Goal: Task Accomplishment & Management: Manage account settings

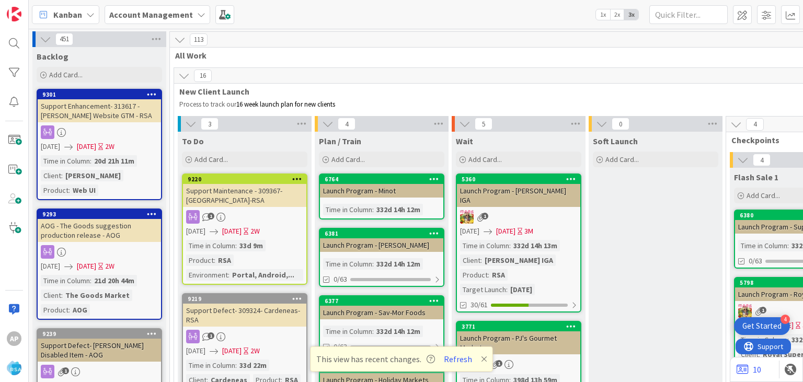
scroll to position [2212, 0]
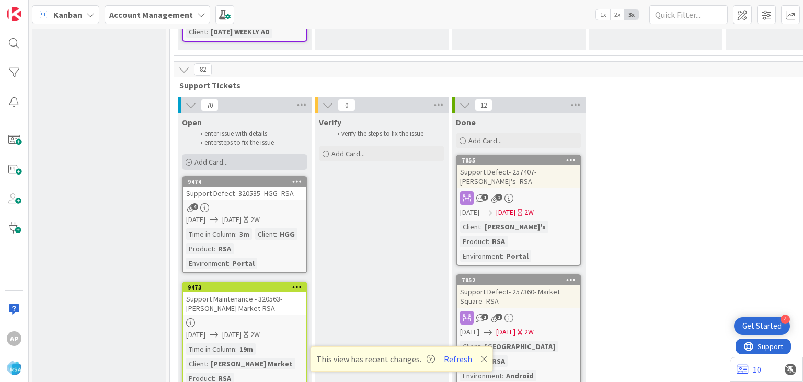
click at [222, 157] on span "Add Card..." at bounding box center [210, 161] width 33 height 9
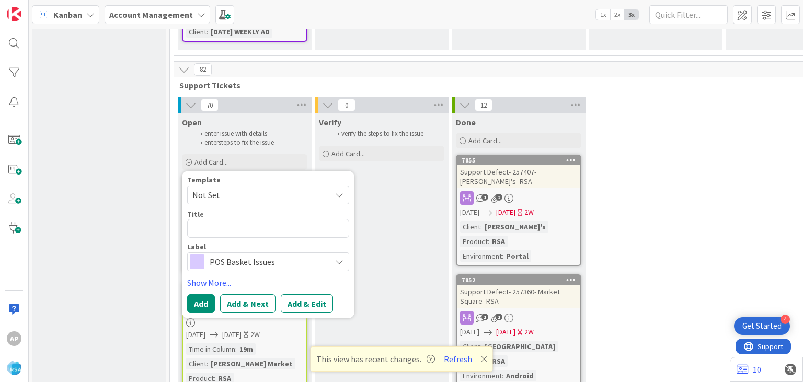
click at [237, 188] on span "Not Set" at bounding box center [257, 195] width 131 height 14
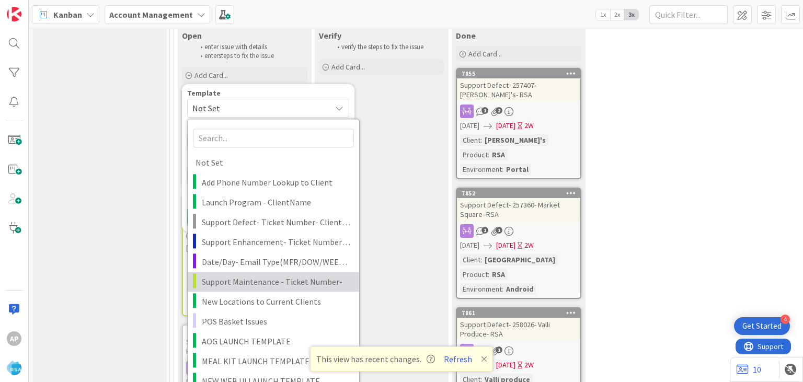
scroll to position [2300, 0]
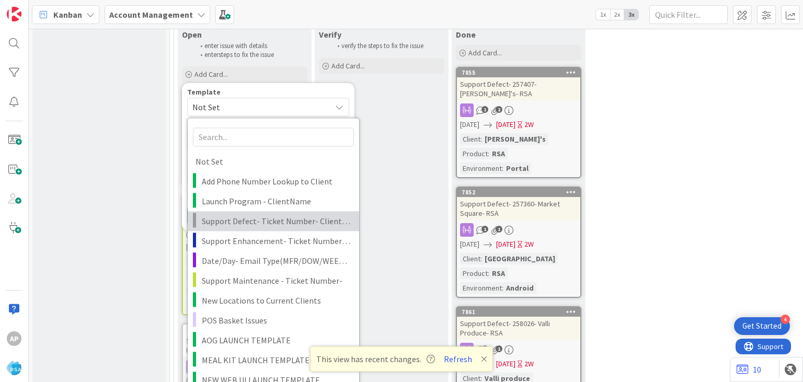
click at [248, 214] on span "Support Defect- Ticket Number- Client Name- Product Name" at bounding box center [276, 221] width 149 height 14
type textarea "x"
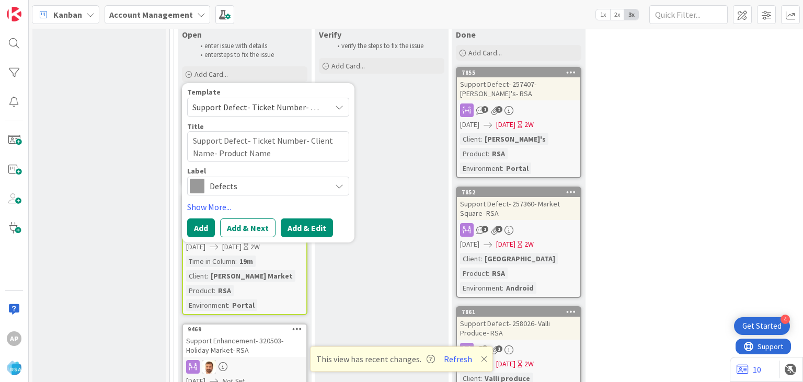
click at [313, 218] on button "Add & Edit" at bounding box center [307, 227] width 52 height 19
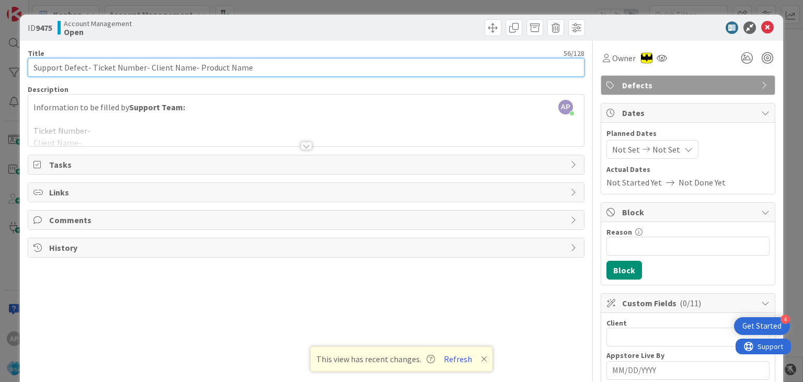
drag, startPoint x: 91, startPoint y: 66, endPoint x: 135, endPoint y: 73, distance: 44.9
click at [135, 73] on input "Support Defect- Ticket Number- Client Name- Product Name" at bounding box center [306, 67] width 556 height 19
click at [140, 70] on input "Support Defect- Ticket Number- Client Name- Product Name" at bounding box center [306, 67] width 556 height 19
click at [141, 69] on input "Support Defect- Ticket Number- Client Name- Product Name" at bounding box center [306, 67] width 556 height 19
drag, startPoint x: 141, startPoint y: 69, endPoint x: 100, endPoint y: 68, distance: 40.8
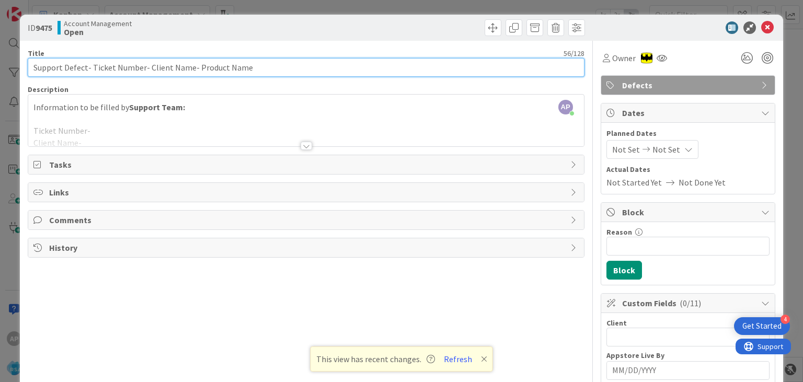
click at [100, 68] on input "Support Defect- Ticket Number- Client Name- Product Name" at bounding box center [306, 67] width 556 height 19
paste input "#320554"
click at [94, 68] on input "Support Defect- #320554Client Name- Product Name" at bounding box center [306, 67] width 556 height 19
click at [114, 67] on input "Support Defect- 320554Client Name- Product Name" at bounding box center [306, 67] width 556 height 19
drag, startPoint x: 118, startPoint y: 68, endPoint x: 159, endPoint y: 68, distance: 40.8
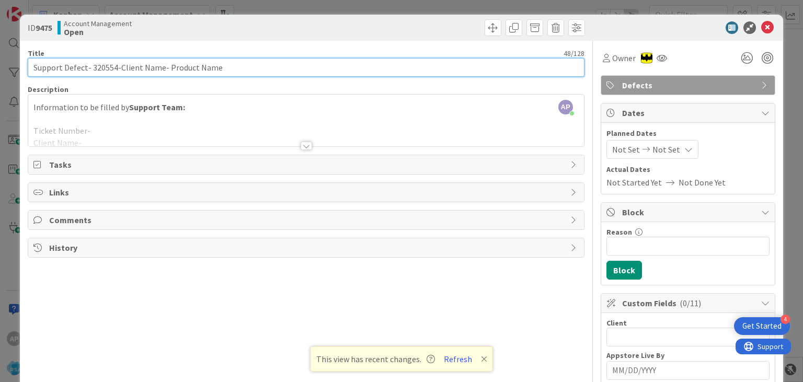
click at [159, 68] on input "Support Defect- 320554-Client Name- Product Name" at bounding box center [306, 67] width 556 height 19
drag, startPoint x: 187, startPoint y: 68, endPoint x: 249, endPoint y: 78, distance: 63.1
click at [249, 77] on input "Support Defect- 320554-Petes Fresh Market- Product Name" at bounding box center [306, 67] width 556 height 19
type input "Support Defect- 320554-Petes Fresh Market- RSA"
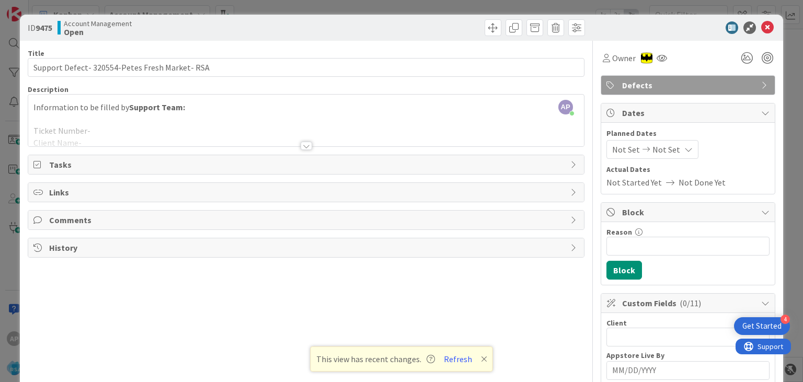
click at [303, 143] on div at bounding box center [306, 146] width 11 height 8
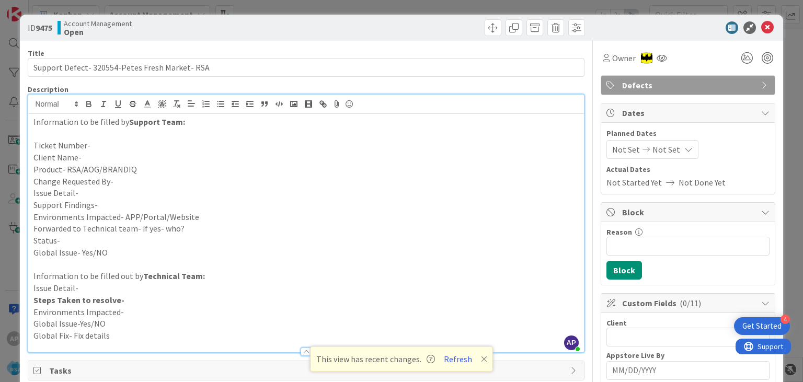
click at [90, 142] on p "Ticket Number-" at bounding box center [305, 146] width 545 height 12
click at [93, 147] on p "Ticket Number- #320554" at bounding box center [305, 146] width 545 height 12
click at [97, 154] on p "Client Name-" at bounding box center [305, 158] width 545 height 12
click at [137, 168] on p "Product- RSA/AOG/BRANDIQ" at bounding box center [305, 170] width 545 height 12
click at [126, 180] on p "Change Requested By-" at bounding box center [305, 182] width 545 height 12
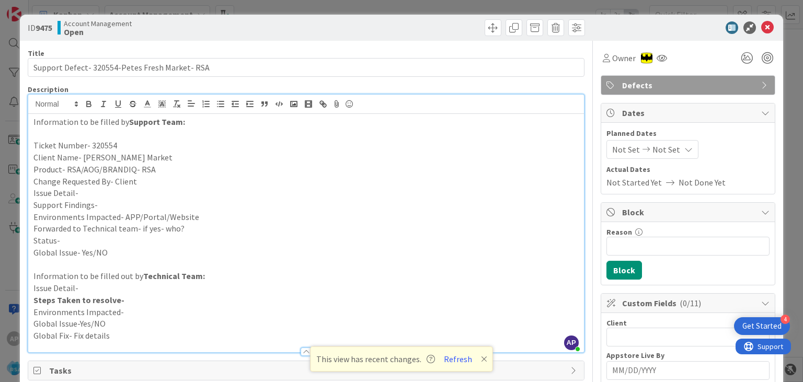
click at [99, 193] on p "Issue Detail-" at bounding box center [305, 193] width 545 height 12
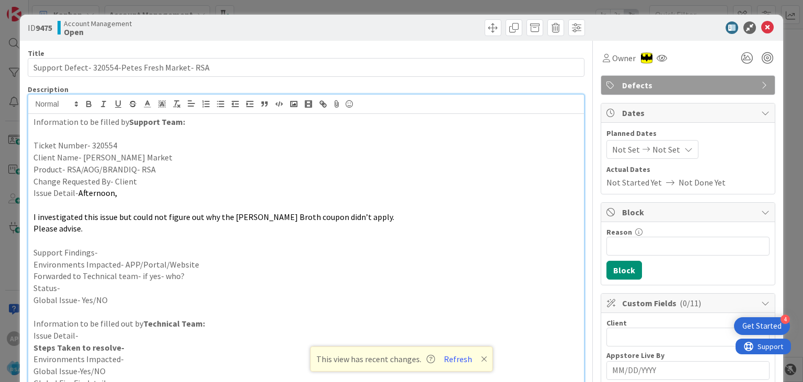
click at [111, 253] on p "Support Findings-" at bounding box center [305, 253] width 545 height 12
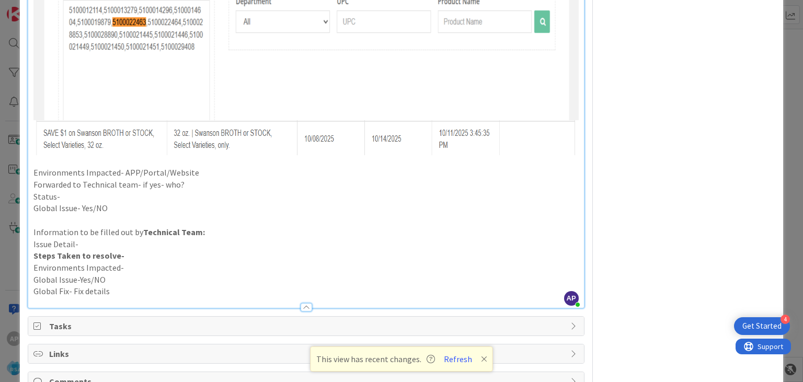
scroll to position [928, 0]
click at [205, 172] on p "Environments Impacted- APP/Portal/Website" at bounding box center [305, 173] width 545 height 12
click at [202, 183] on p "Forwarded to Technical team- if yes- who?" at bounding box center [305, 185] width 545 height 12
click at [93, 194] on p "Status-" at bounding box center [305, 197] width 545 height 12
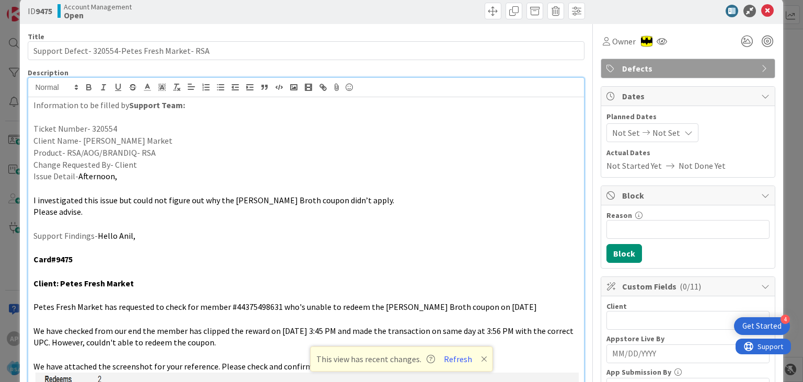
scroll to position [34, 0]
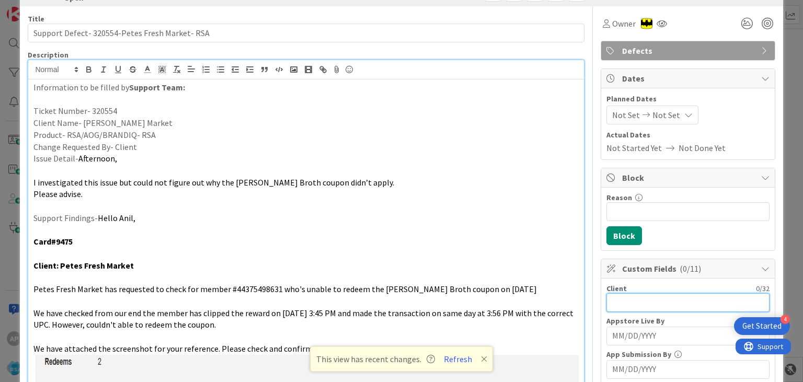
click at [634, 298] on input "text" at bounding box center [687, 302] width 163 height 19
type input "Petes Fresh Market"
click at [621, 117] on span "Not Set" at bounding box center [626, 115] width 28 height 13
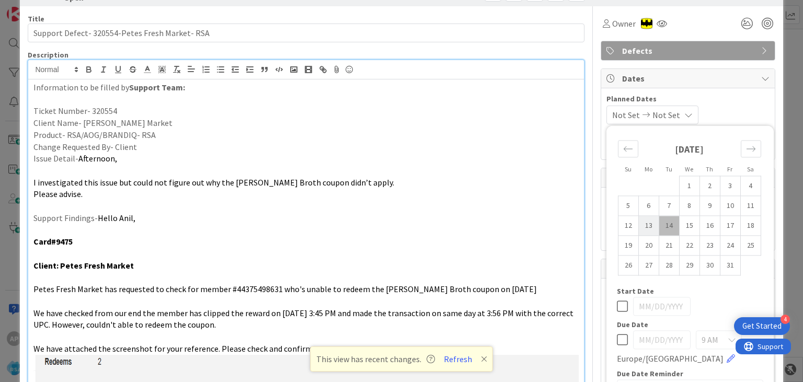
click at [643, 223] on td "13" at bounding box center [648, 226] width 20 height 20
type input "[DATE]"
click at [728, 247] on td "24" at bounding box center [730, 246] width 20 height 20
type input "[DATE]"
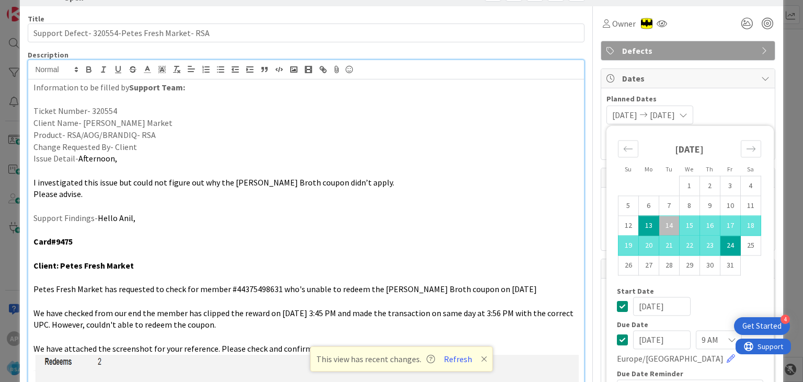
click at [748, 109] on div "[DATE] [DATE] Su Mo Tu We Th Fr Sa [DATE] 1 2 3 4 5 6 7 8 9 10 11 12 13 14 15 1…" at bounding box center [687, 115] width 163 height 19
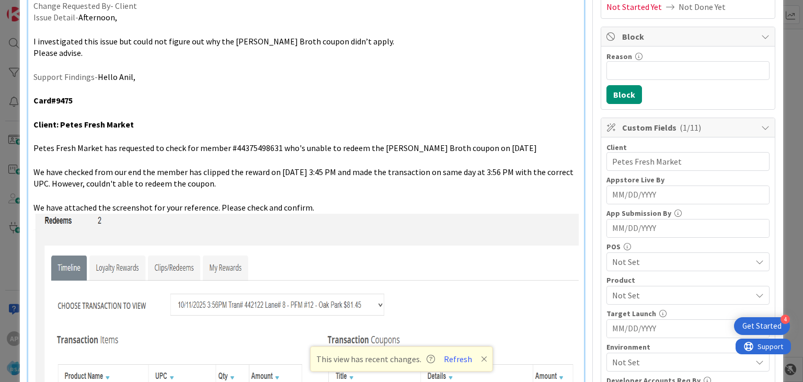
scroll to position [176, 0]
click at [644, 288] on span "Not Set" at bounding box center [681, 294] width 139 height 13
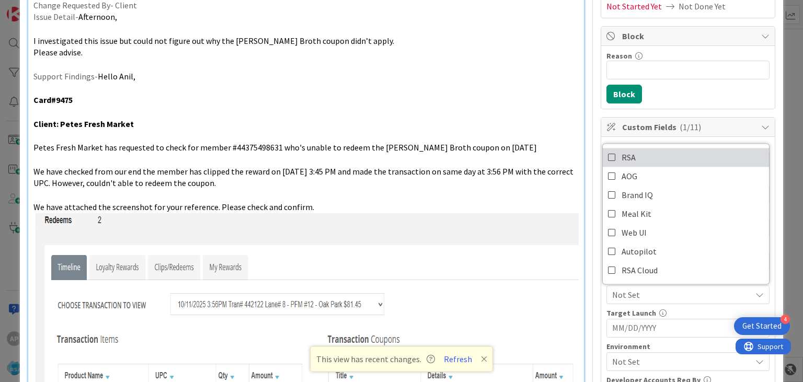
click at [611, 157] on icon at bounding box center [612, 157] width 8 height 16
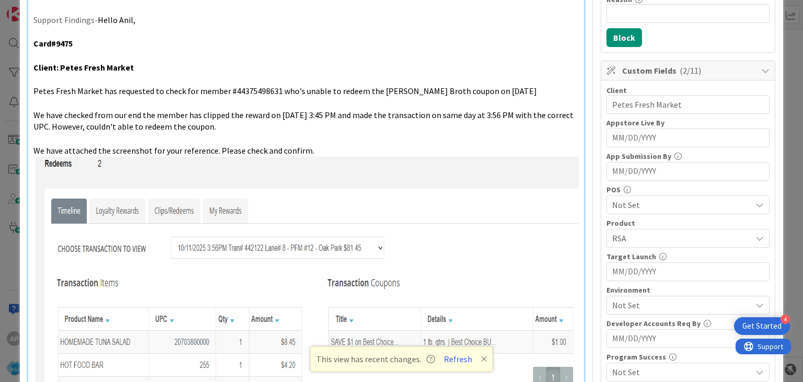
scroll to position [240, 0]
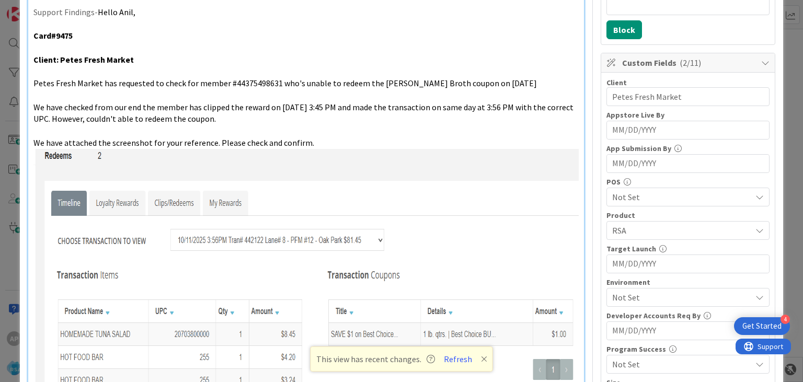
click at [650, 292] on span "Not Set" at bounding box center [681, 297] width 139 height 13
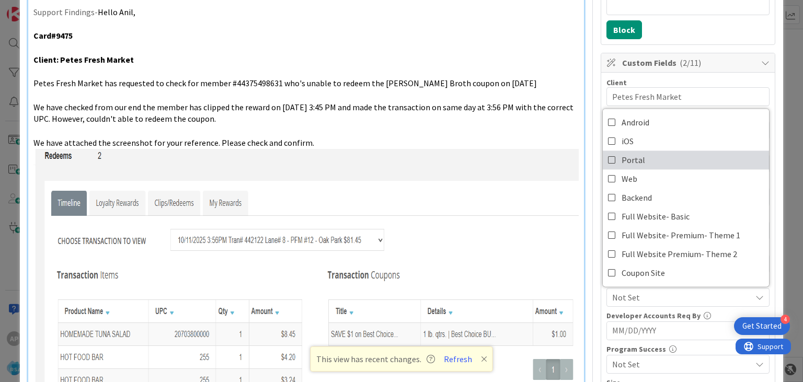
click at [611, 157] on icon at bounding box center [612, 160] width 8 height 16
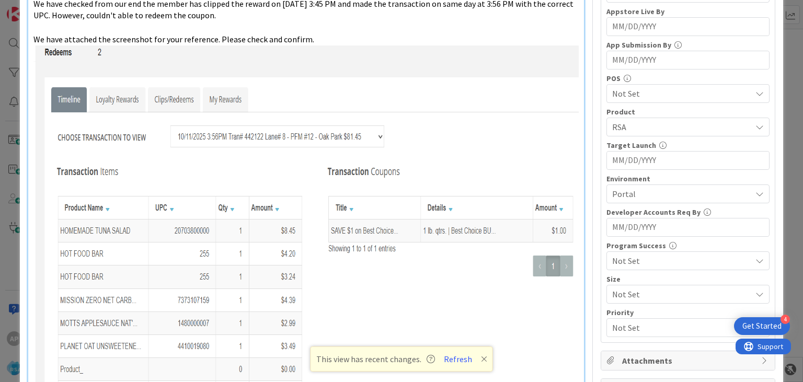
scroll to position [0, 0]
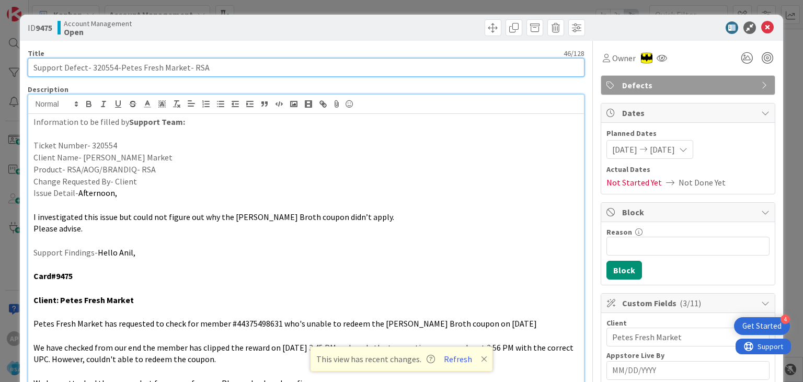
drag, startPoint x: 65, startPoint y: 66, endPoint x: 183, endPoint y: 68, distance: 118.1
click at [183, 68] on input "Support Defect- 320554-Petes Fresh Market- RSA" at bounding box center [306, 67] width 556 height 19
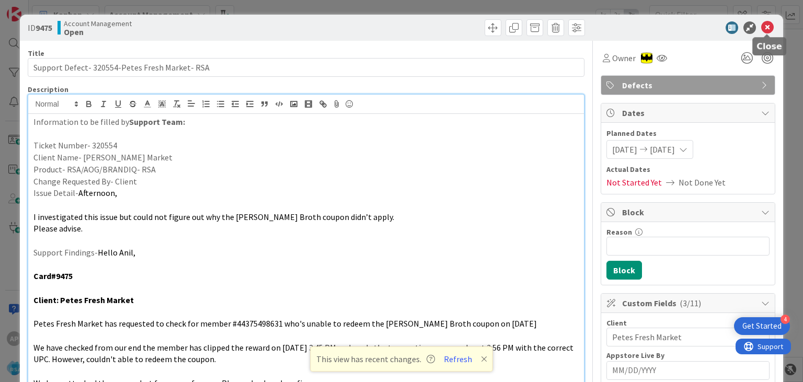
click at [767, 27] on icon at bounding box center [767, 27] width 13 height 13
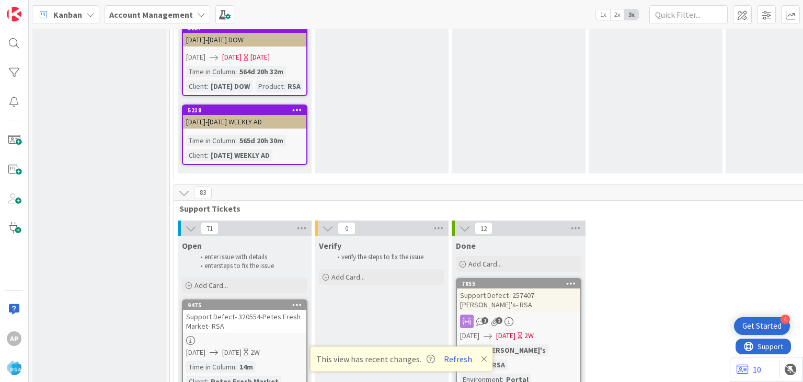
scroll to position [2086, 0]
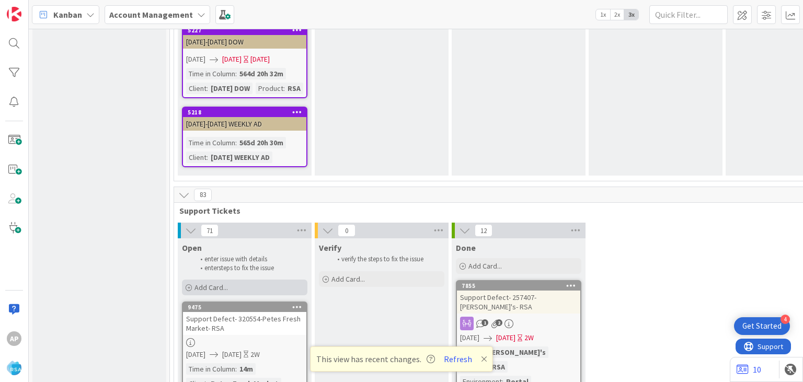
click at [221, 283] on span "Add Card..." at bounding box center [210, 287] width 33 height 9
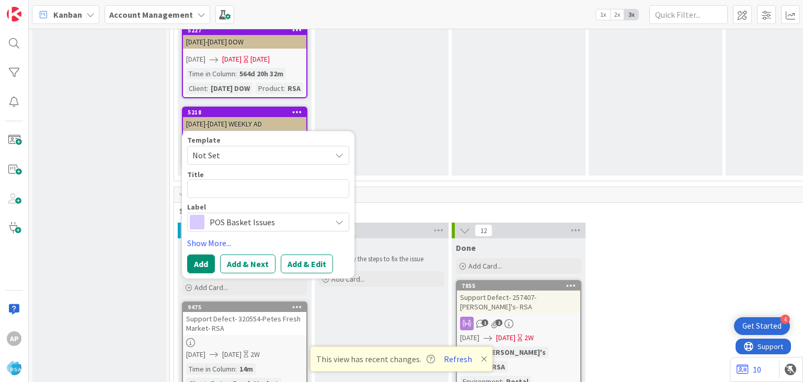
click at [333, 146] on span "Not Set" at bounding box center [268, 155] width 162 height 19
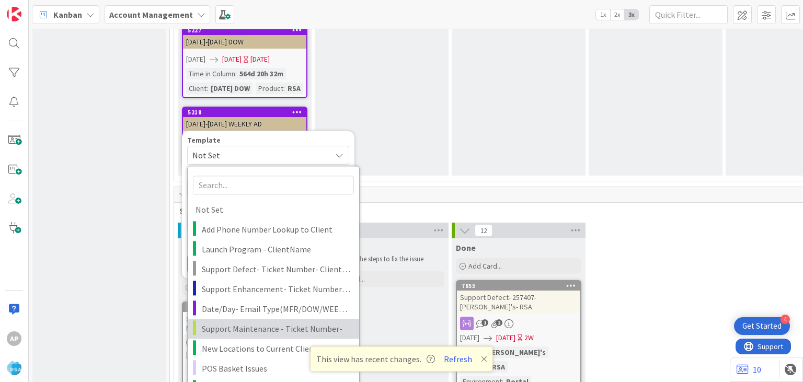
click at [241, 322] on span "Support Maintenance - Ticket Number-" at bounding box center [276, 329] width 149 height 14
type textarea "x"
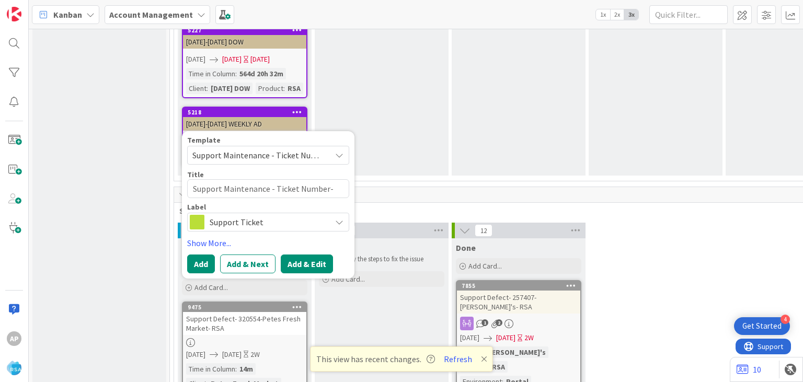
click at [308, 255] on button "Add & Edit" at bounding box center [307, 264] width 52 height 19
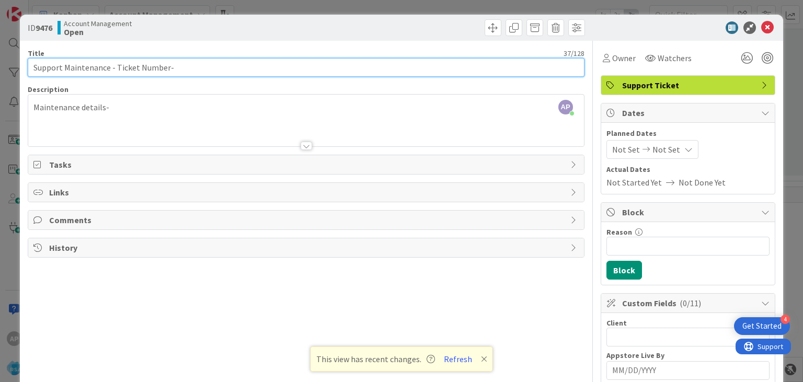
drag, startPoint x: 165, startPoint y: 68, endPoint x: 135, endPoint y: 66, distance: 30.4
click at [135, 66] on input "Support Maintenance - Ticket Number-" at bounding box center [306, 67] width 556 height 19
drag, startPoint x: 116, startPoint y: 67, endPoint x: 165, endPoint y: 70, distance: 48.7
click at [165, 70] on input "Support Maintenance - Ticket Number-" at bounding box center [306, 67] width 556 height 19
paste input "#320576"
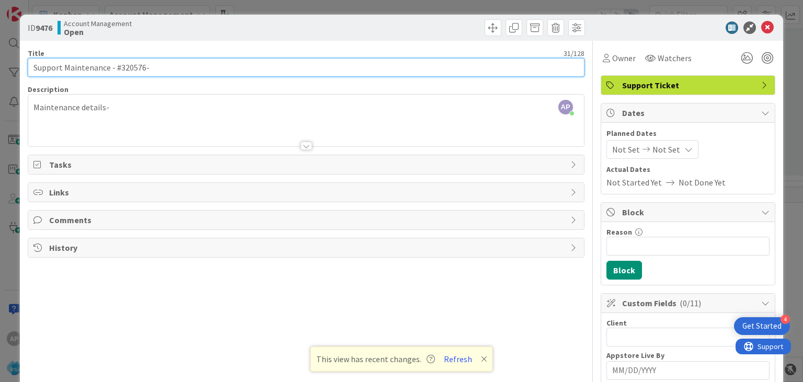
click at [119, 67] on input "Support Maintenance - #320576-" at bounding box center [306, 67] width 556 height 19
click at [151, 66] on input "Support Maintenance - 320576-" at bounding box center [306, 67] width 556 height 19
type input "Support Maintenance - 320576- [PERSON_NAME]-RSA"
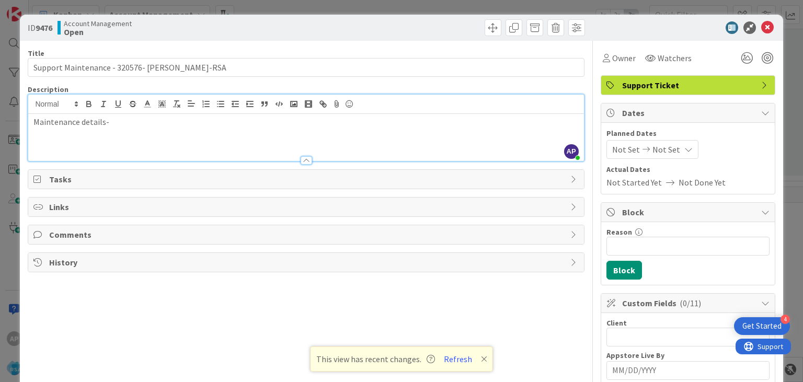
click at [122, 114] on div "Maintenance details-" at bounding box center [305, 137] width 555 height 47
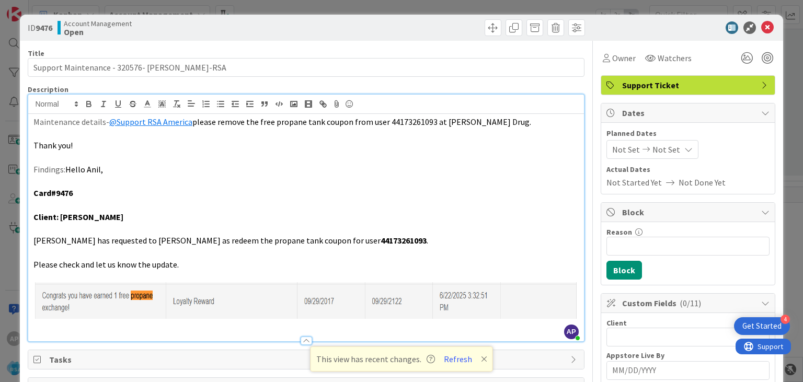
click at [619, 148] on span "Not Set" at bounding box center [626, 149] width 28 height 13
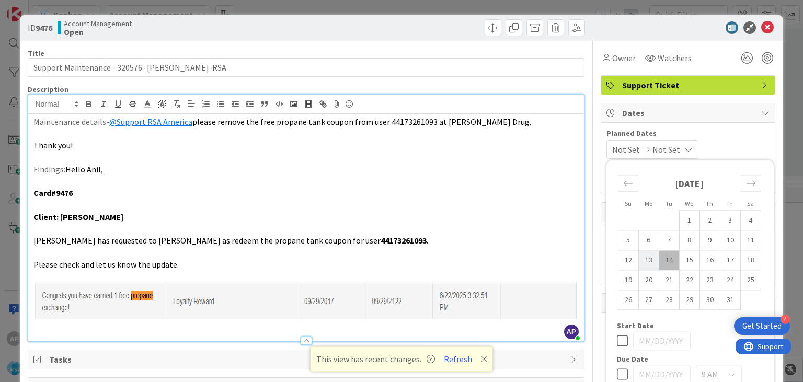
click at [646, 259] on td "13" at bounding box center [648, 260] width 20 height 20
type input "[DATE]"
click at [730, 281] on td "24" at bounding box center [730, 280] width 20 height 20
type input "[DATE]"
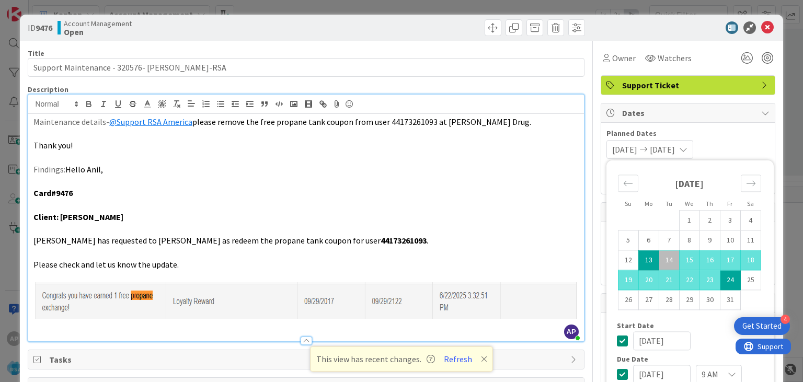
click at [739, 140] on div "[DATE] [DATE] Su Mo Tu We Th Fr Sa [DATE] 1 2 3 4 5 6 7 8 9 10 11 12 13 14 15 1…" at bounding box center [687, 149] width 163 height 19
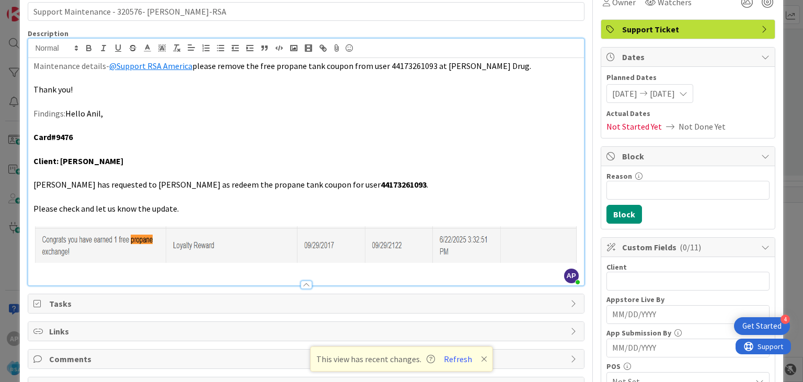
scroll to position [59, 0]
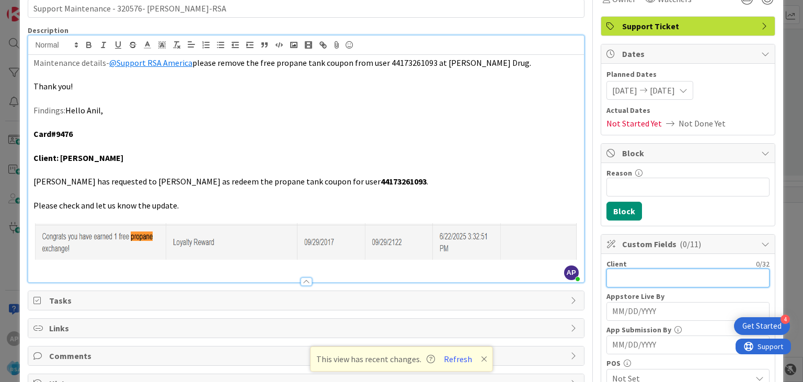
click at [615, 277] on input "text" at bounding box center [687, 278] width 163 height 19
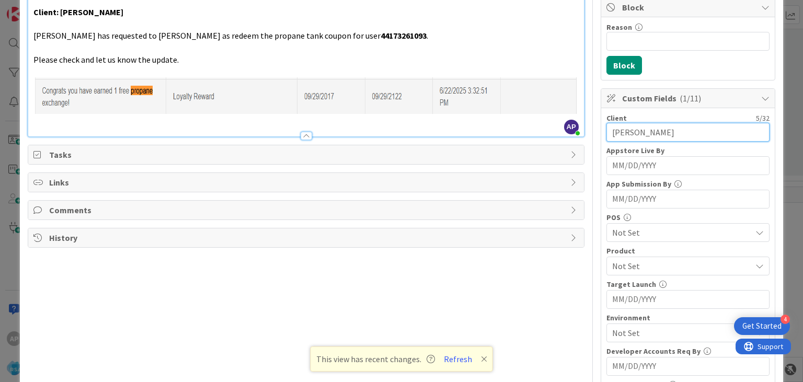
scroll to position [205, 0]
type input "[PERSON_NAME]"
click at [637, 266] on span "Not Set" at bounding box center [681, 265] width 139 height 13
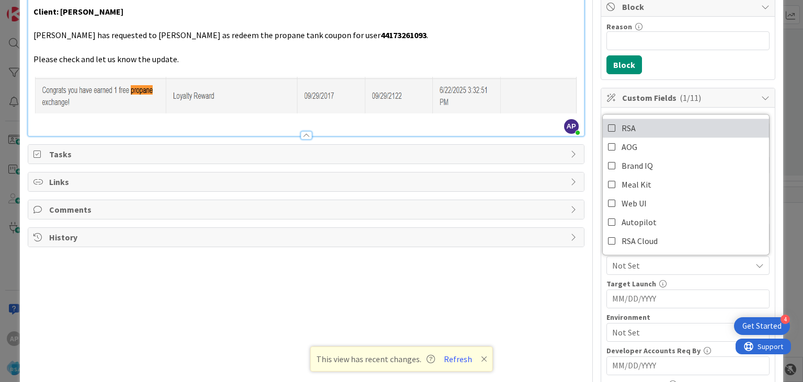
click at [609, 129] on icon at bounding box center [612, 128] width 8 height 16
click at [593, 262] on div "Title 39 / 128 Support Maintenance - 320576- [PERSON_NAME]-RSA Description AP […" at bounding box center [401, 199] width 747 height 729
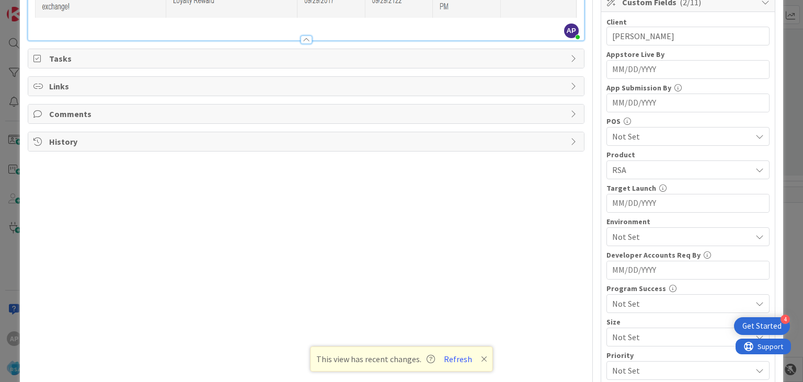
scroll to position [302, 0]
click at [631, 237] on span "Not Set" at bounding box center [681, 236] width 139 height 13
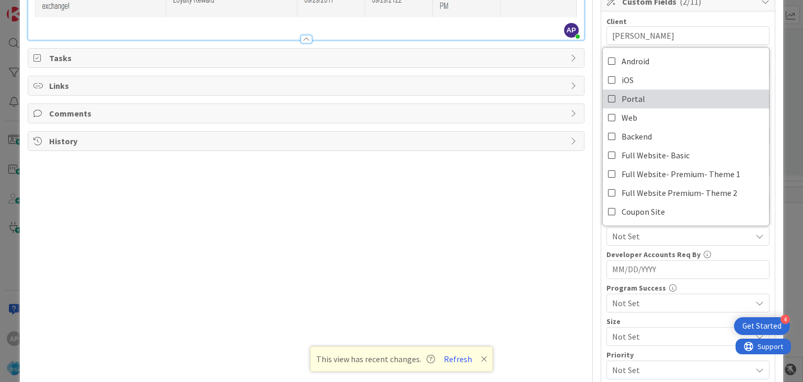
click at [611, 96] on icon at bounding box center [612, 99] width 8 height 16
click at [597, 245] on div "Title 39 / 128 Support Maintenance - 320576- [PERSON_NAME]-RSA Description AP […" at bounding box center [401, 103] width 747 height 729
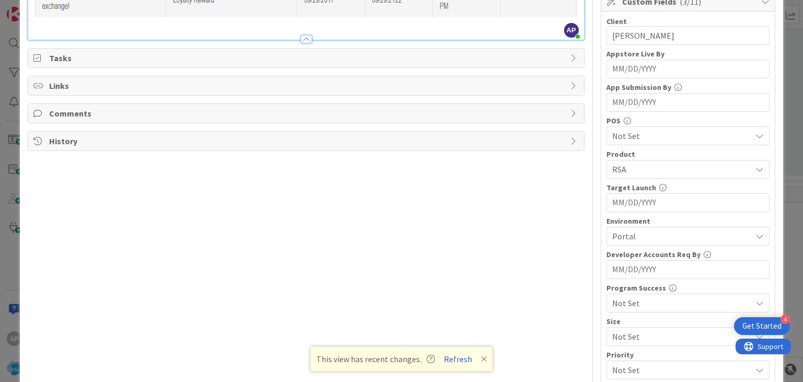
scroll to position [0, 0]
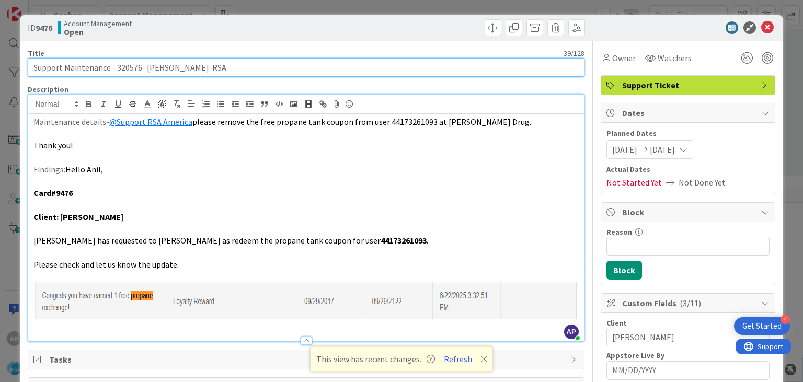
drag, startPoint x: 65, startPoint y: 67, endPoint x: 164, endPoint y: 70, distance: 98.8
click at [164, 70] on input "Support Maintenance - 320576- [PERSON_NAME]-RSA" at bounding box center [306, 67] width 556 height 19
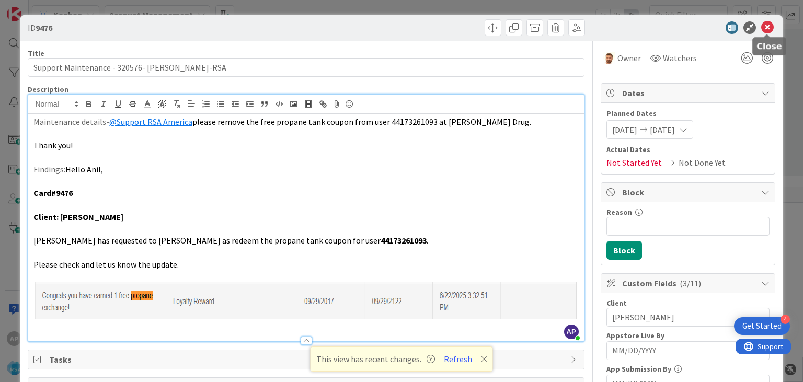
click at [768, 26] on icon at bounding box center [767, 27] width 13 height 13
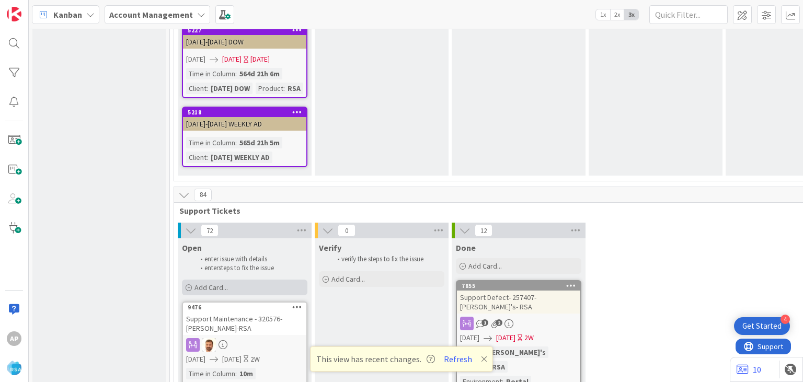
click at [221, 283] on span "Add Card..." at bounding box center [210, 287] width 33 height 9
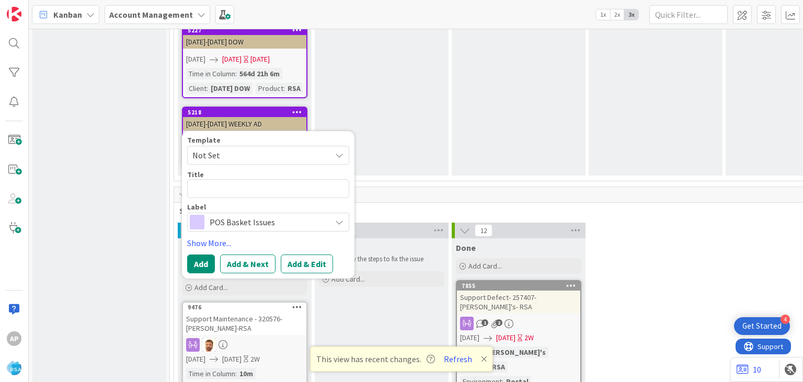
click at [304, 148] on span "Not Set" at bounding box center [257, 155] width 131 height 14
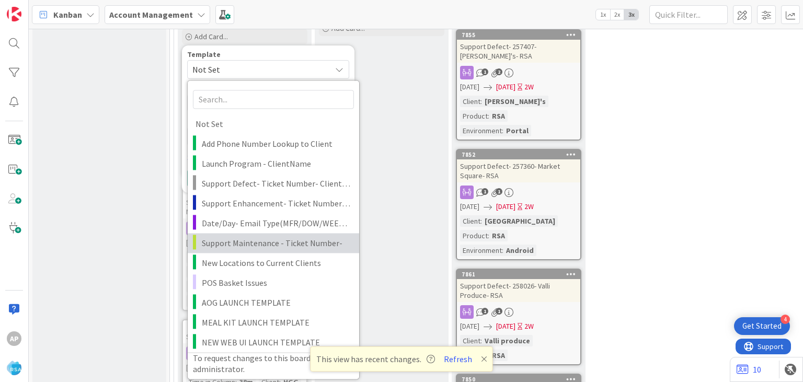
scroll to position [2335, 0]
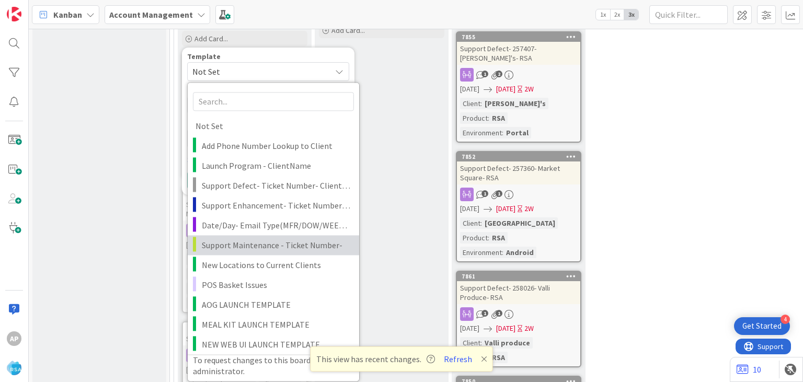
click at [287, 238] on span "Support Maintenance - Ticket Number-" at bounding box center [276, 245] width 149 height 14
type textarea "x"
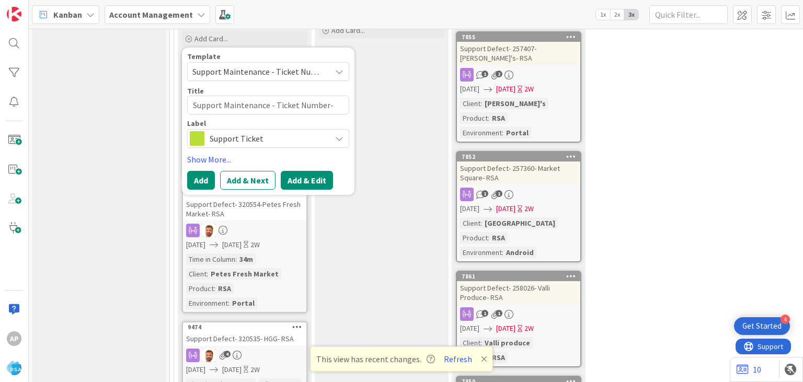
click at [302, 171] on button "Add & Edit" at bounding box center [307, 180] width 52 height 19
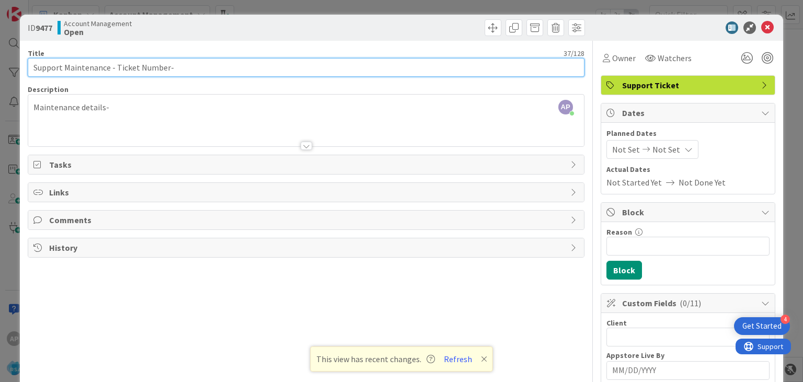
drag, startPoint x: 166, startPoint y: 68, endPoint x: 130, endPoint y: 85, distance: 40.0
click at [135, 69] on input "Support Maintenance - Ticket Number-" at bounding box center [306, 67] width 556 height 19
drag, startPoint x: 166, startPoint y: 67, endPoint x: 117, endPoint y: 65, distance: 49.2
click at [117, 65] on input "Support Maintenance - Ticket Number-" at bounding box center [306, 67] width 556 height 19
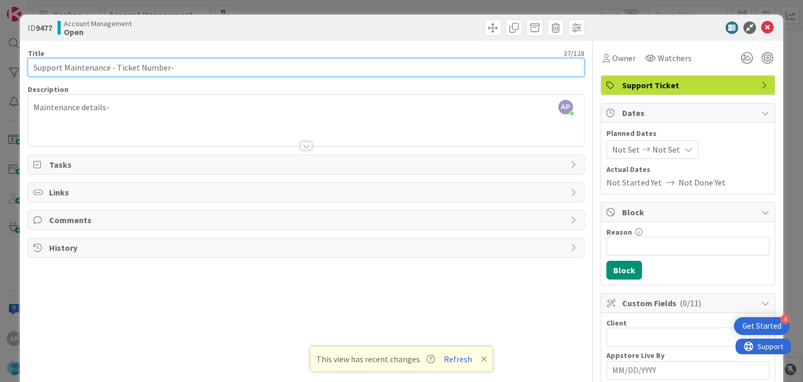
paste input "#320572"
click at [118, 66] on input "Support Maintenance - #320572-" at bounding box center [306, 67] width 556 height 19
click at [164, 68] on input "Support Maintenance - 320572-" at bounding box center [306, 67] width 556 height 19
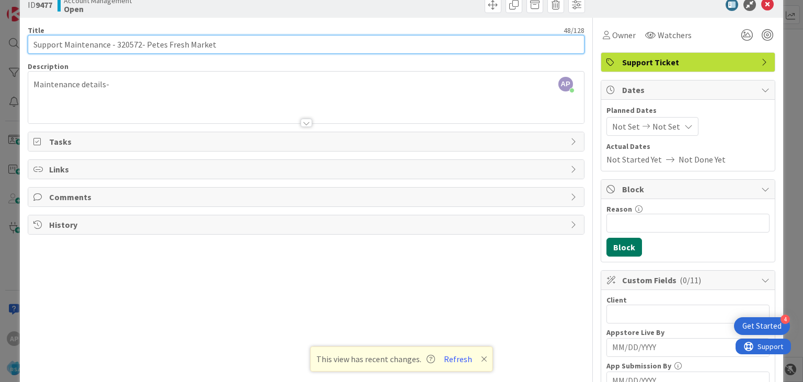
scroll to position [24, 0]
drag, startPoint x: 143, startPoint y: 41, endPoint x: 218, endPoint y: 44, distance: 75.3
click at [218, 44] on input "Support Maintenance - 320572- Petes Fresh Market" at bounding box center [306, 43] width 556 height 19
type input "Support Maintenance - 320572- Petes Fresh Market-RSA"
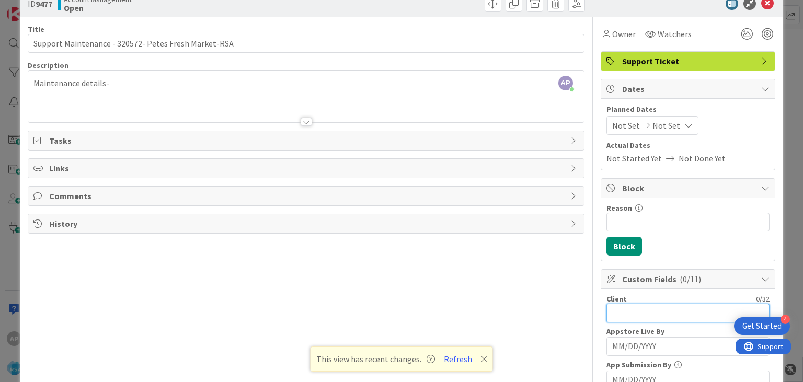
click at [626, 314] on input "text" at bounding box center [687, 313] width 163 height 19
paste input "Petes Fresh Market"
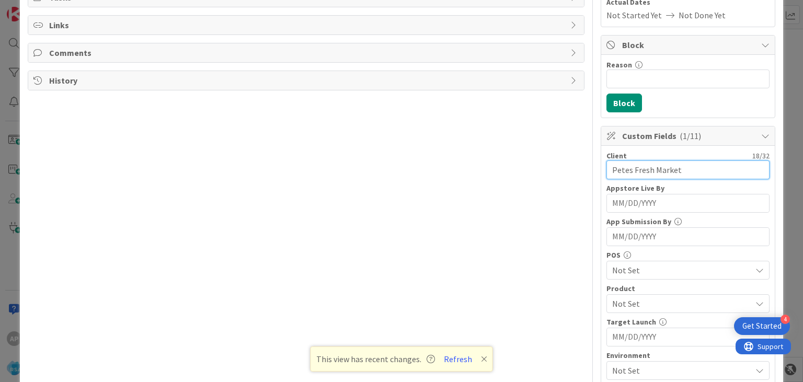
scroll to position [186, 0]
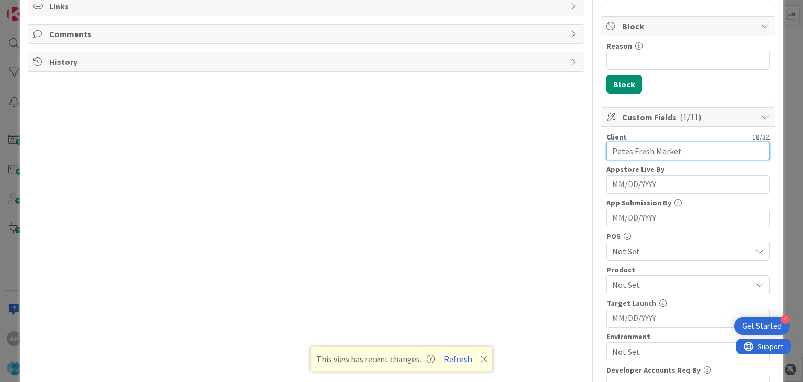
type input "Petes Fresh Market"
click at [648, 250] on span "Not Set" at bounding box center [681, 251] width 139 height 13
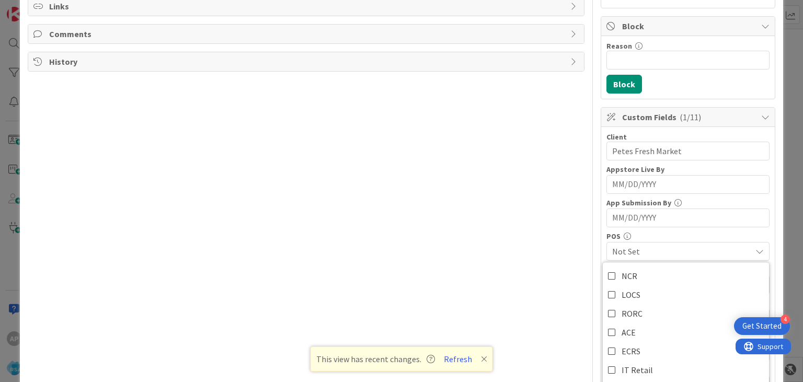
click at [648, 250] on span "Not Set" at bounding box center [681, 251] width 139 height 13
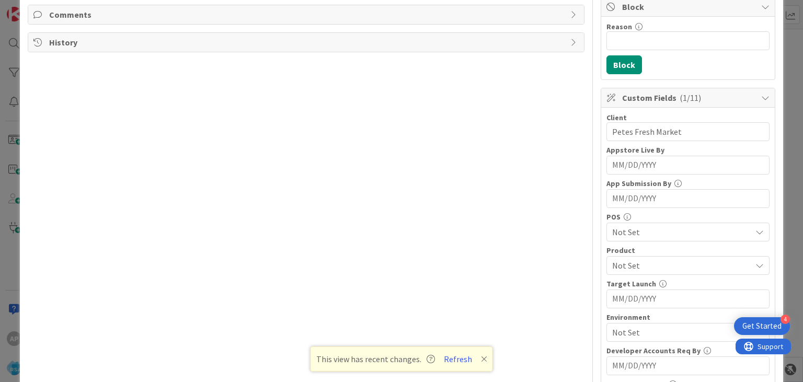
click at [631, 262] on span "Not Set" at bounding box center [681, 265] width 139 height 13
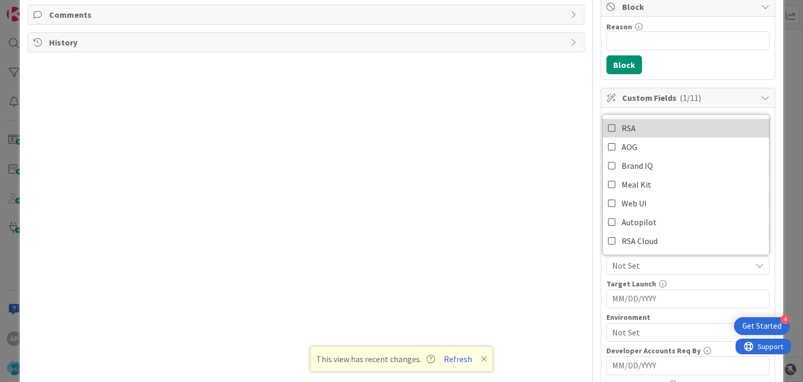
click at [610, 125] on icon at bounding box center [612, 128] width 8 height 16
click at [601, 279] on div "Custom Fields ( 2/11 ) Client 18 / 32 Petes Fresh Market Appstore Live By Navig…" at bounding box center [688, 285] width 175 height 394
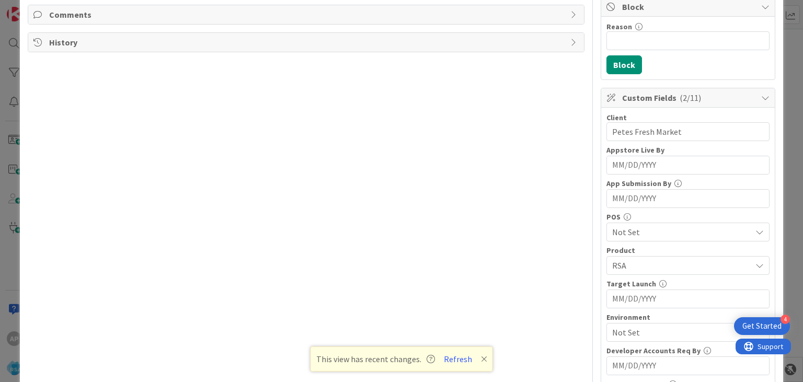
click at [630, 329] on span "Not Set" at bounding box center [681, 332] width 139 height 13
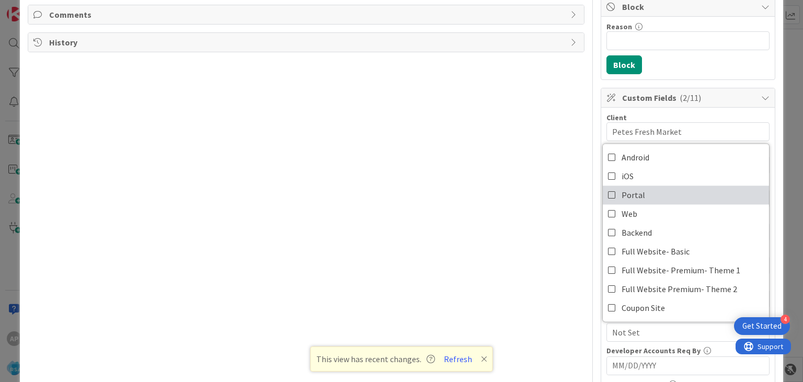
click at [611, 194] on icon at bounding box center [612, 195] width 8 height 16
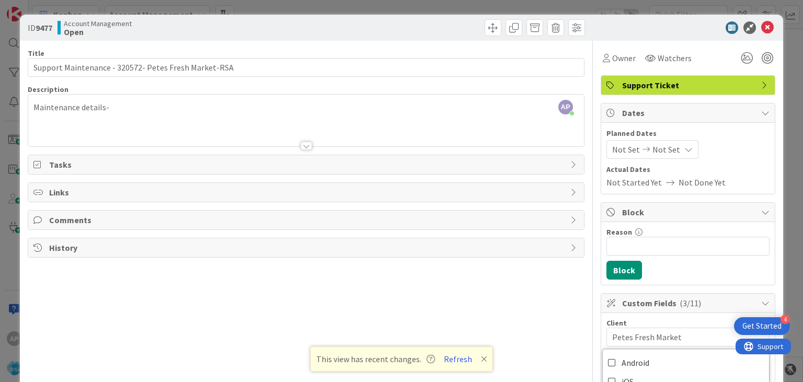
click at [309, 143] on div at bounding box center [306, 146] width 11 height 8
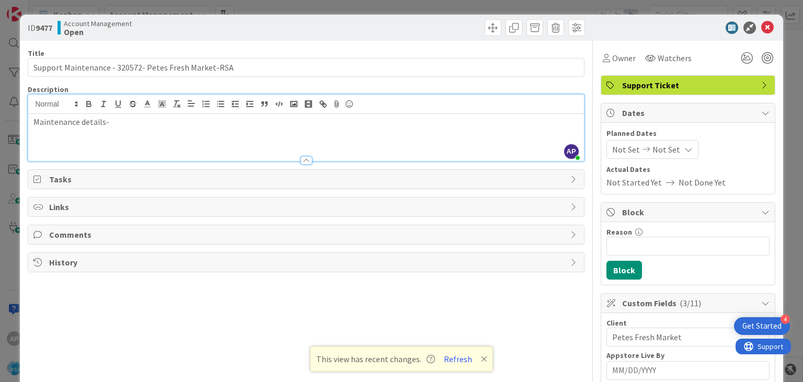
click at [125, 127] on p "Maintenance details-" at bounding box center [305, 122] width 545 height 12
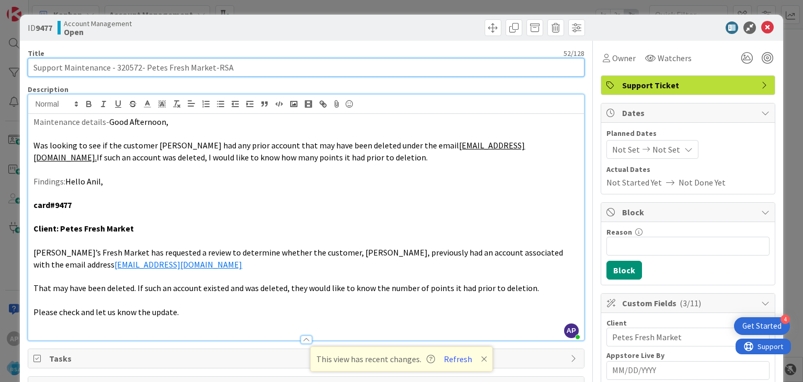
drag, startPoint x: 66, startPoint y: 68, endPoint x: 210, endPoint y: 68, distance: 144.2
click at [210, 68] on input "Support Maintenance - 320572- Petes Fresh Market-RSA" at bounding box center [306, 67] width 556 height 19
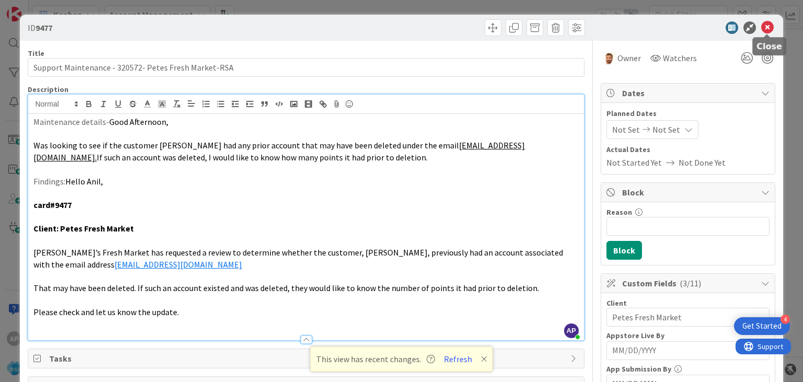
click at [769, 30] on icon at bounding box center [767, 27] width 13 height 13
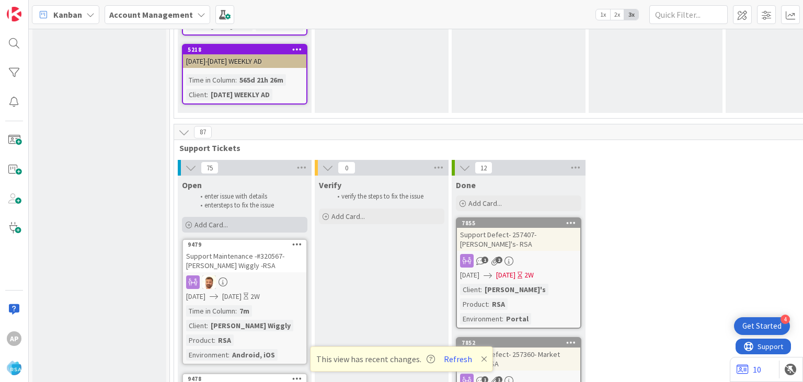
scroll to position [2145, 0]
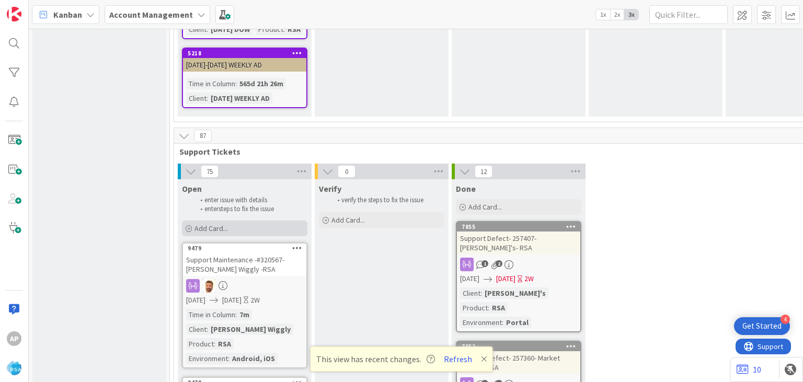
click at [225, 224] on span "Add Card..." at bounding box center [210, 228] width 33 height 9
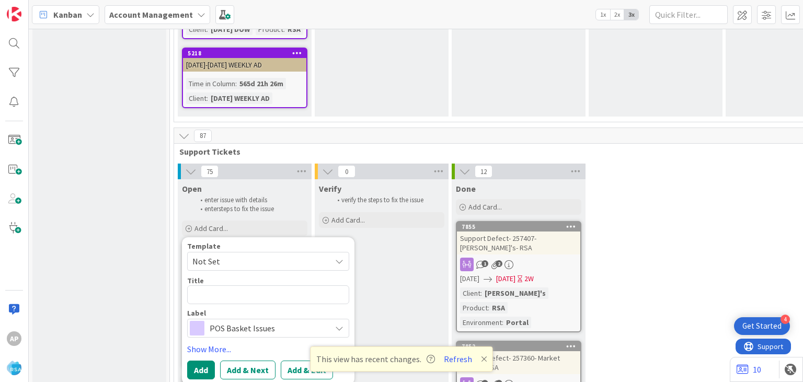
click at [223, 255] on span "Not Set" at bounding box center [257, 262] width 131 height 14
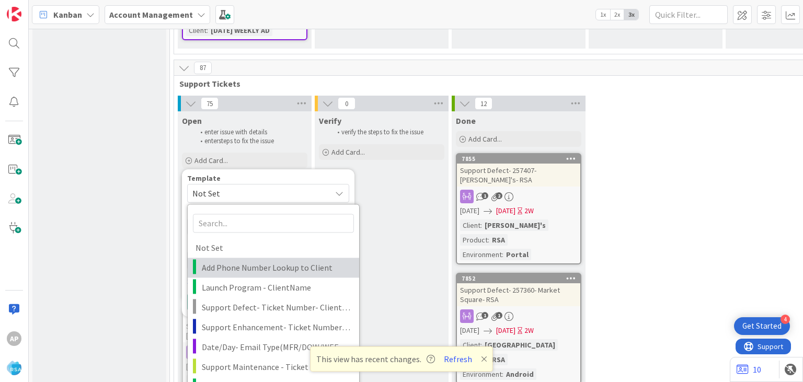
scroll to position [2215, 0]
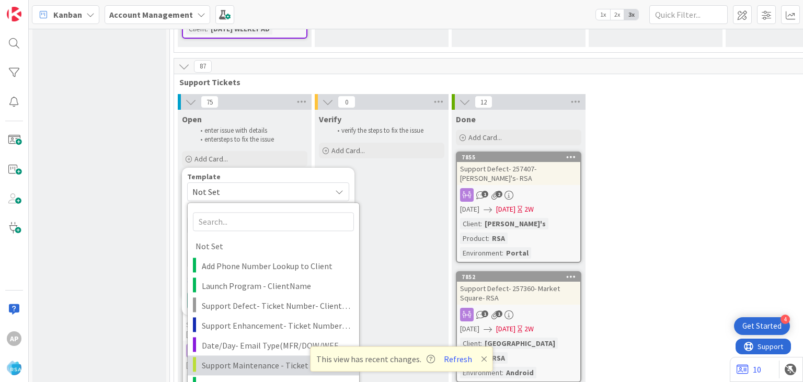
click at [232, 359] on span "Support Maintenance - Ticket Number-" at bounding box center [276, 366] width 149 height 14
type textarea "x"
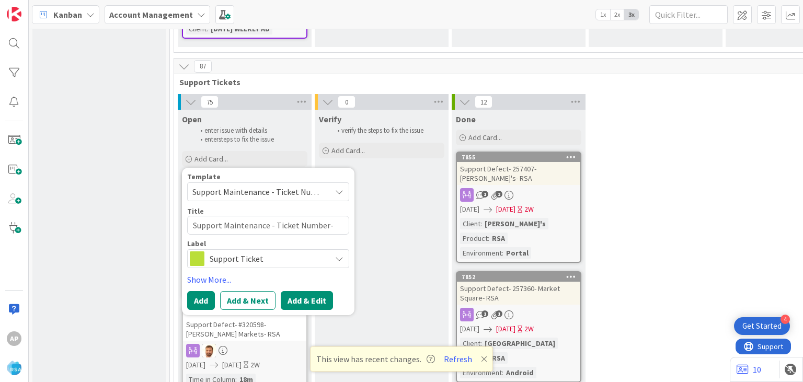
click at [307, 291] on button "Add & Edit" at bounding box center [307, 300] width 52 height 19
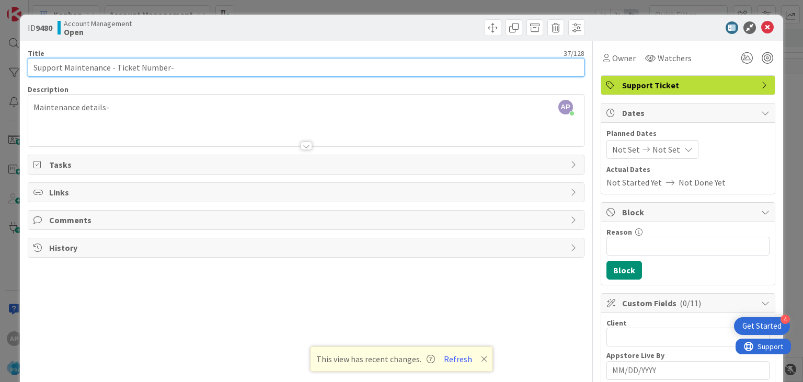
drag, startPoint x: 165, startPoint y: 68, endPoint x: 118, endPoint y: 66, distance: 46.6
click at [118, 66] on input "Support Maintenance - Ticket Number-" at bounding box center [306, 67] width 556 height 19
drag, startPoint x: 117, startPoint y: 67, endPoint x: 166, endPoint y: 73, distance: 49.9
click at [166, 73] on input "Support Maintenance - Ticket Number-" at bounding box center [306, 67] width 556 height 19
paste input "#320578"
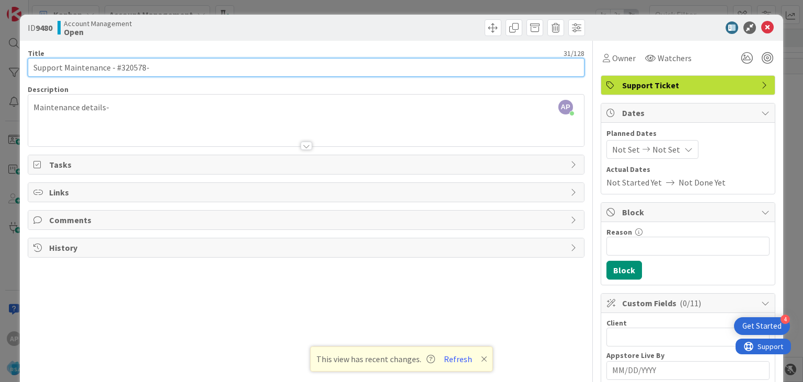
click at [119, 68] on input "Support Maintenance - #320578-" at bounding box center [306, 67] width 556 height 19
click at [160, 66] on input "Support Maintenance - 320578-" at bounding box center [306, 67] width 556 height 19
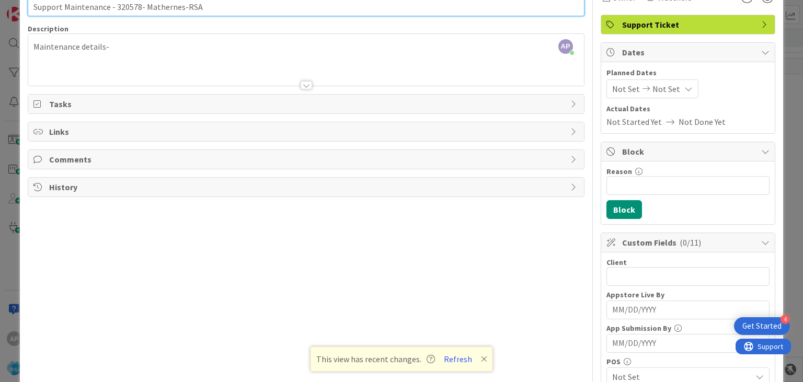
scroll to position [63, 0]
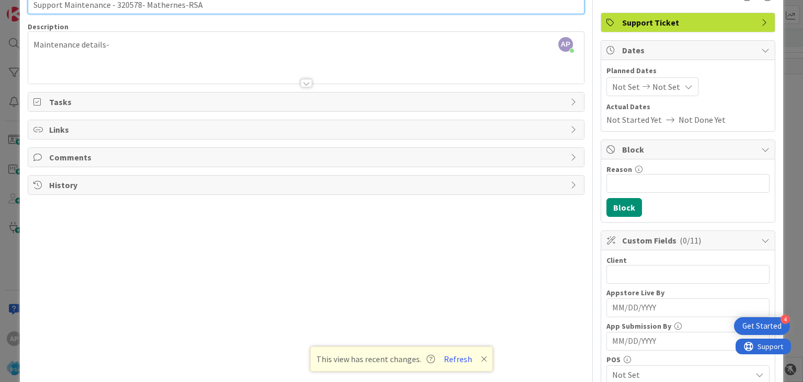
type input "Support Maintenance - 320578- Mathernes-RSA"
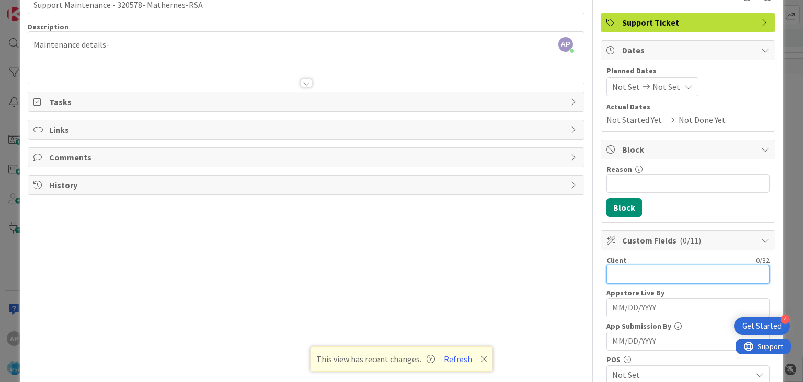
click at [608, 271] on input "text" at bounding box center [687, 274] width 163 height 19
drag, startPoint x: 608, startPoint y: 271, endPoint x: 269, endPoint y: 110, distance: 375.9
click at [269, 110] on div "Title 43 / 128 Support Maintenance - 320578- Mathernes-RSA Description AP [PERS…" at bounding box center [401, 342] width 747 height 729
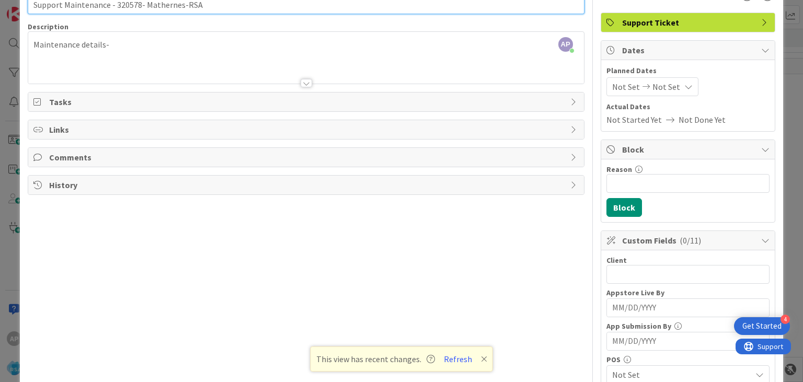
click at [169, 8] on input "Support Maintenance - 320578- Mathernes-RSA" at bounding box center [306, 4] width 556 height 19
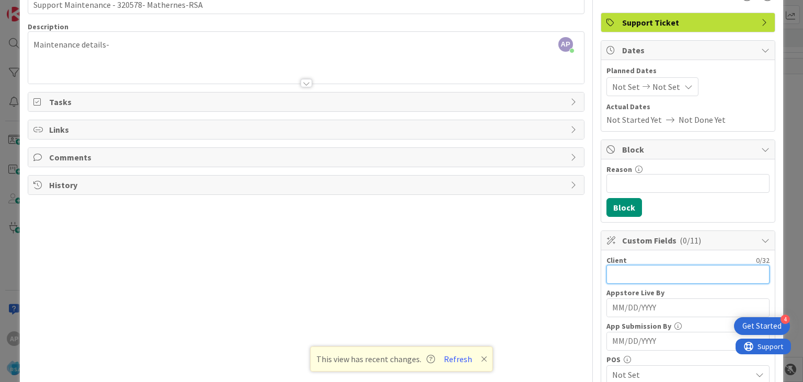
click at [617, 271] on input "text" at bounding box center [687, 274] width 163 height 19
paste input "Mathernes"
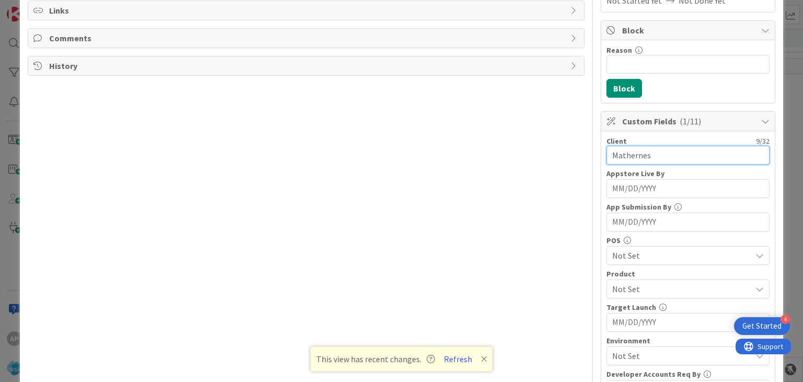
scroll to position [184, 0]
type input "Mathernes"
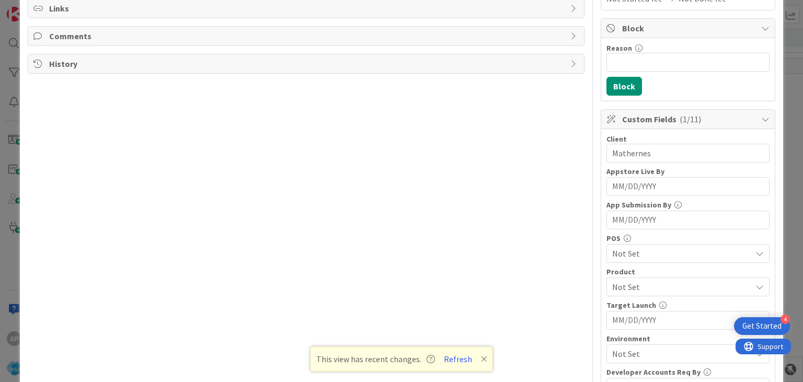
click at [632, 288] on span "Not Set" at bounding box center [681, 287] width 139 height 13
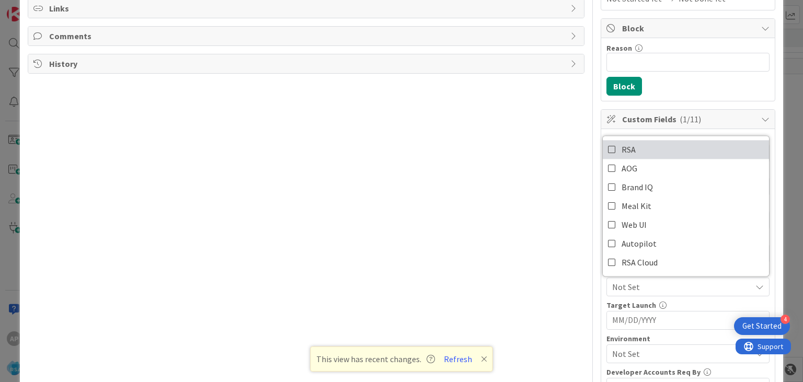
click at [613, 148] on icon at bounding box center [612, 150] width 8 height 16
click at [602, 304] on div "Client 9 / 32 Mathernes Appstore Live By Navigate forward to interact with the …" at bounding box center [688, 315] width 174 height 373
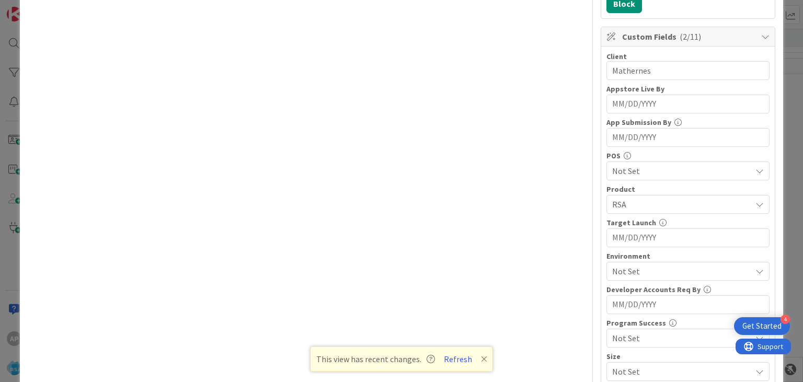
scroll to position [267, 0]
click at [628, 270] on span "Not Set" at bounding box center [681, 270] width 139 height 13
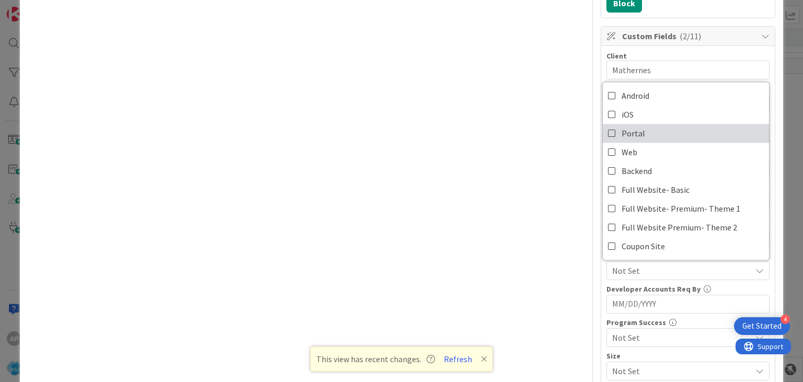
click at [614, 134] on icon at bounding box center [612, 133] width 8 height 16
click at [614, 291] on div "Developer Accounts Req By" at bounding box center [687, 288] width 163 height 7
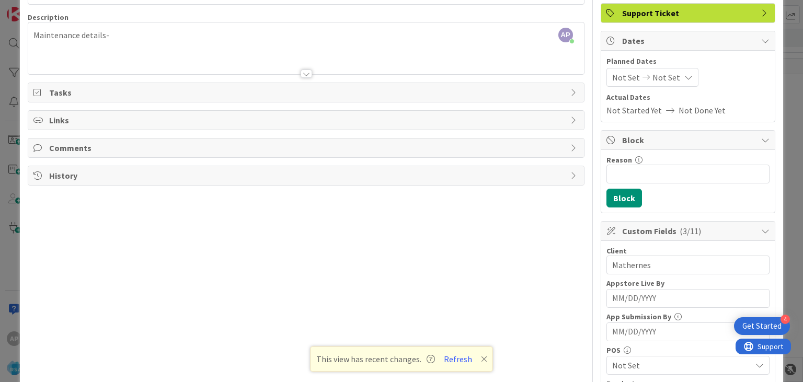
scroll to position [0, 0]
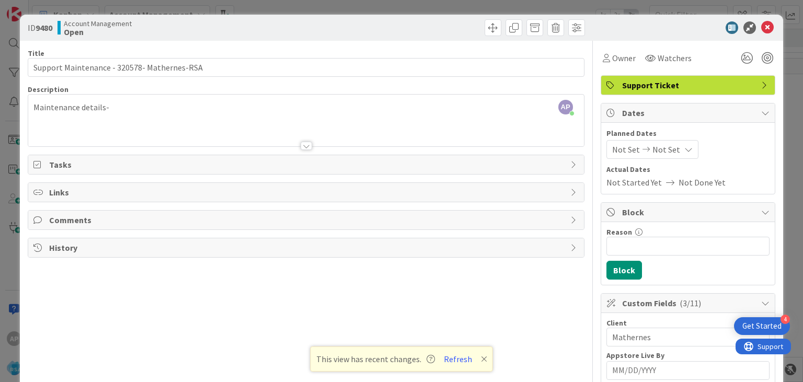
click at [116, 109] on div "Maintenance details-" at bounding box center [305, 122] width 555 height 47
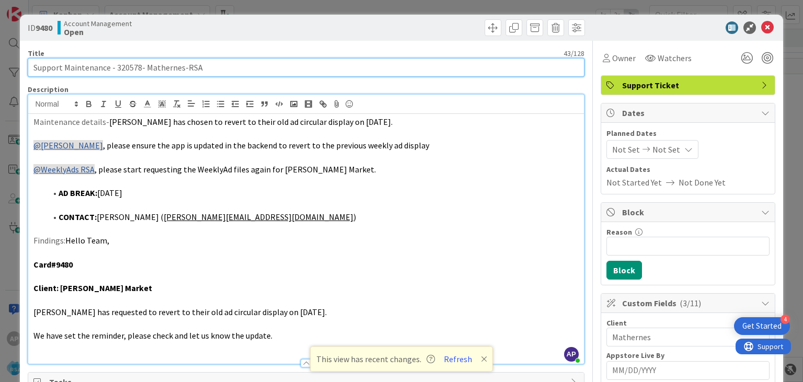
drag, startPoint x: 63, startPoint y: 67, endPoint x: 180, endPoint y: 75, distance: 117.3
click at [180, 75] on input "Support Maintenance - 320578- Mathernes-RSA" at bounding box center [306, 67] width 556 height 19
